Goal: Check status: Check status

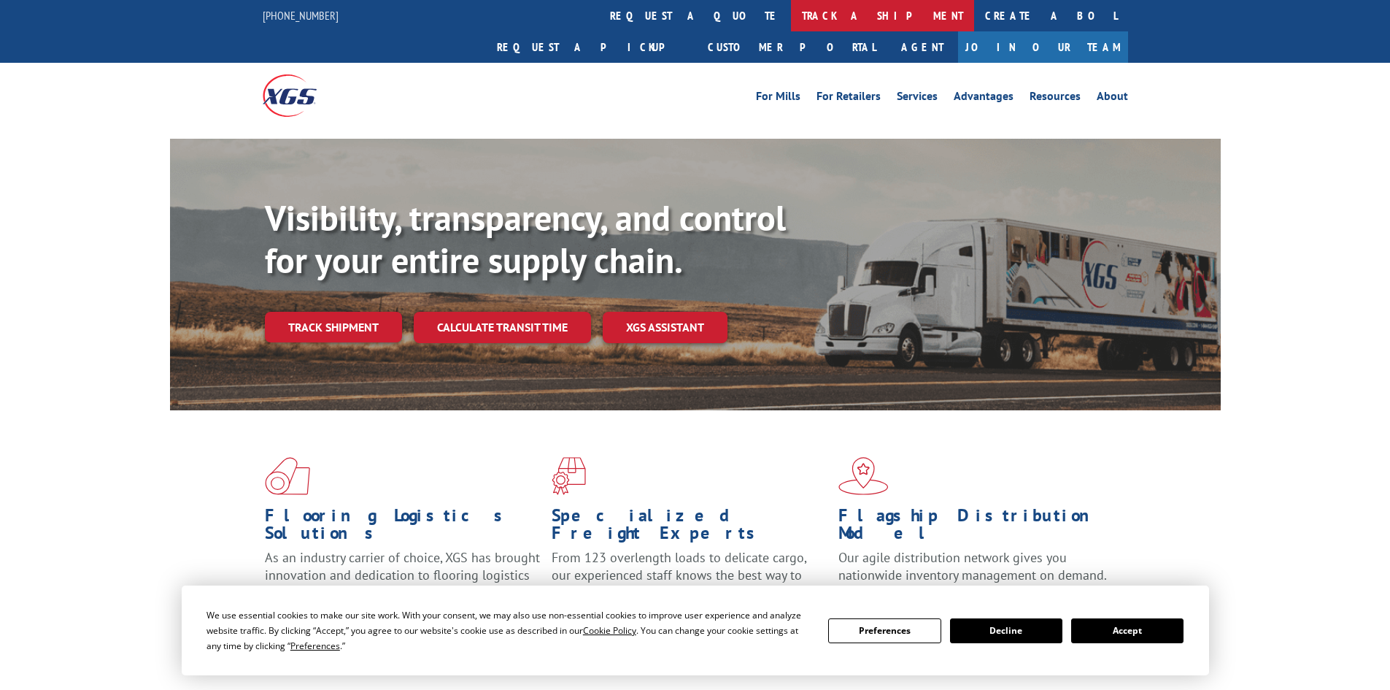
click at [791, 15] on link "track a shipment" at bounding box center [882, 15] width 183 height 31
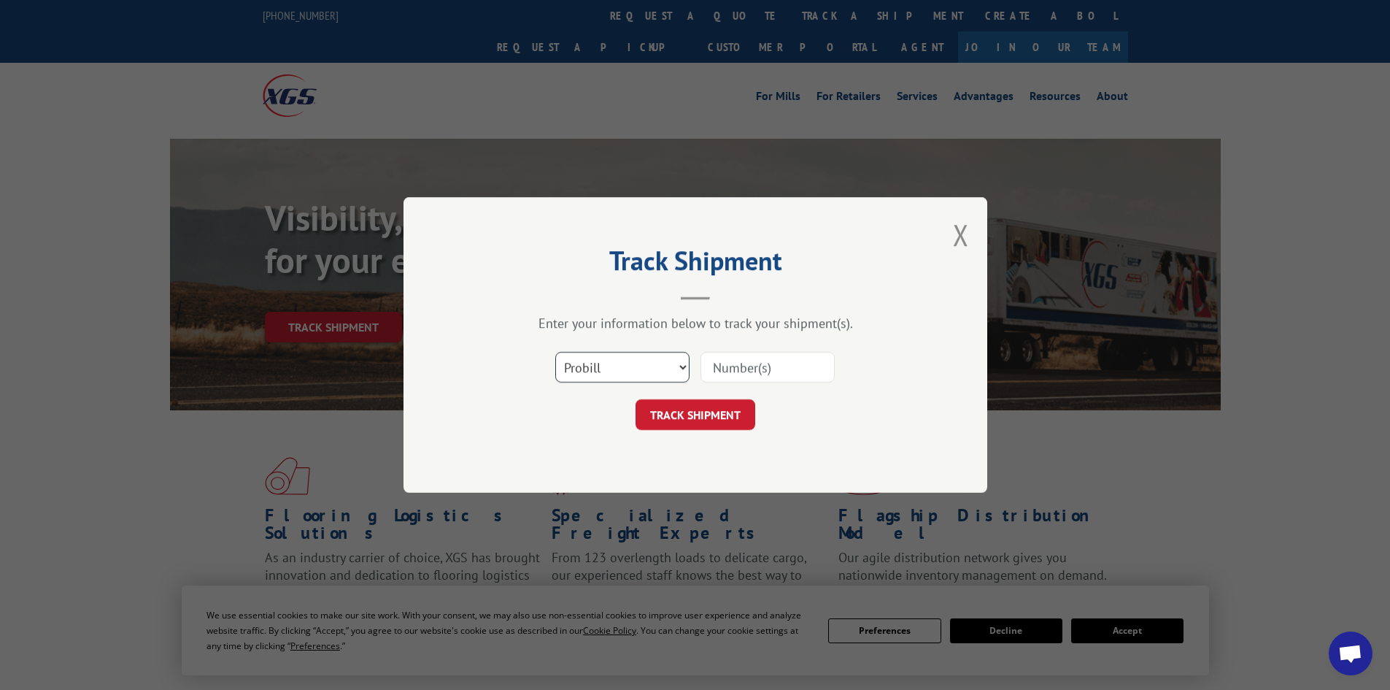
click at [661, 377] on select "Select category... Probill BOL PO" at bounding box center [622, 367] width 134 height 31
select select "bol"
click at [555, 352] on select "Select category... Probill BOL PO" at bounding box center [622, 367] width 134 height 31
click at [742, 363] on input at bounding box center [768, 367] width 134 height 31
paste input "6016666"
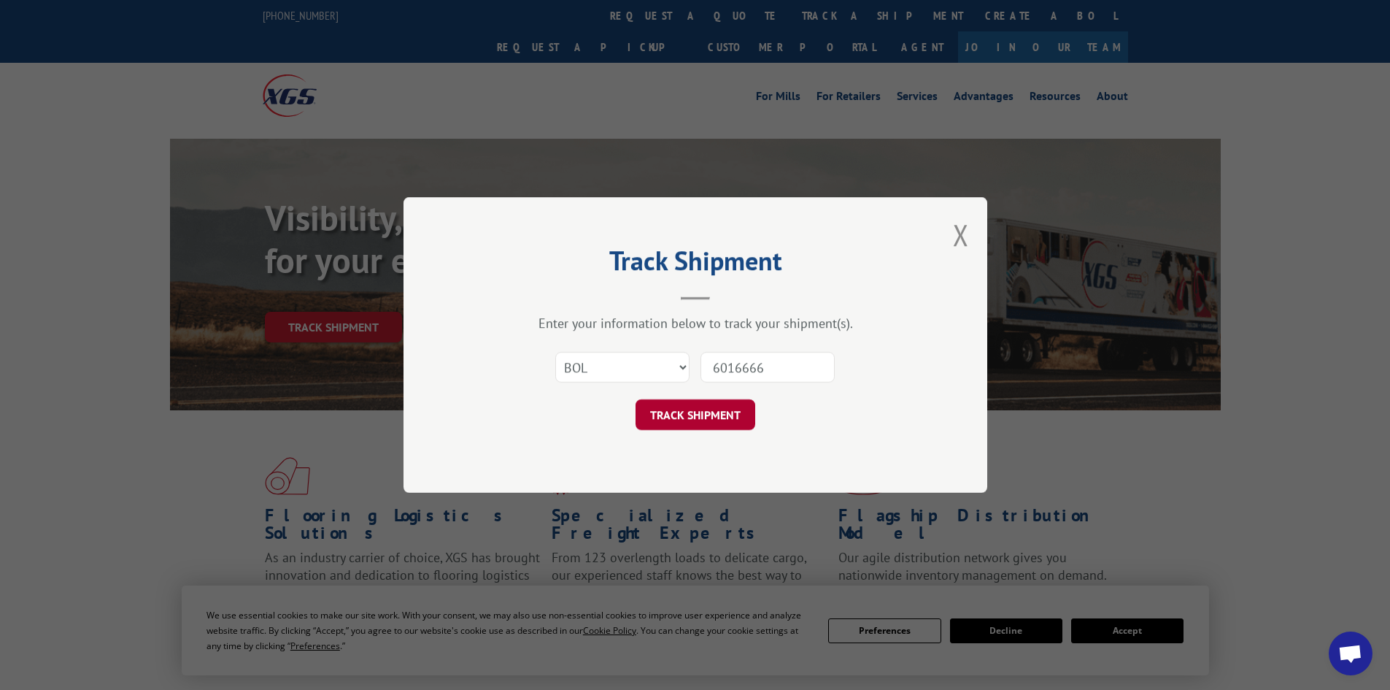
type input "6016666"
click at [707, 419] on button "TRACK SHIPMENT" at bounding box center [696, 414] width 120 height 31
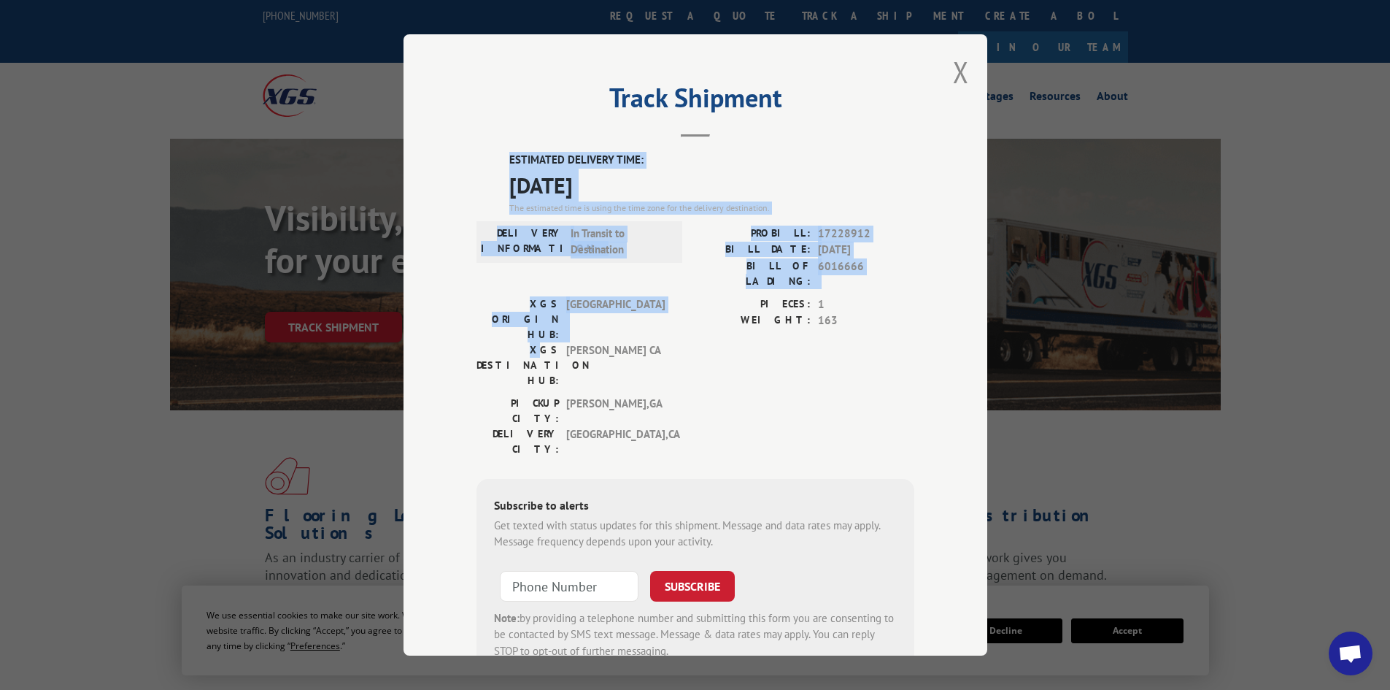
drag, startPoint x: 490, startPoint y: 140, endPoint x: 477, endPoint y: 300, distance: 160.4
click at [477, 300] on div "Track Shipment ESTIMATED DELIVERY TIME: [DATE] The estimated time is using the …" at bounding box center [696, 344] width 584 height 621
copy div "ESTIMATED DELIVERY TIME: [DATE] The estimated time is using the time zone for t…"
